Goal: Complete application form

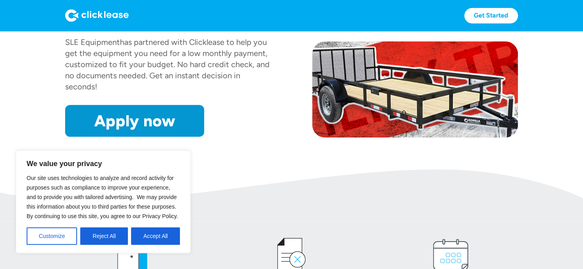
scroll to position [135, 0]
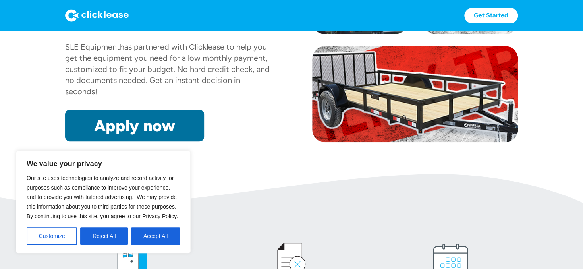
click at [156, 122] on link "Apply now" at bounding box center [134, 126] width 139 height 32
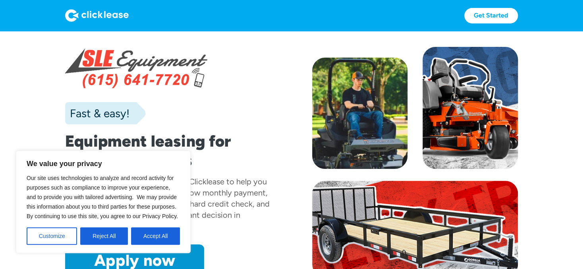
click at [473, 91] on div at bounding box center [470, 108] width 95 height 122
click at [493, 12] on link "Get Started" at bounding box center [491, 15] width 54 height 15
